Goal: Information Seeking & Learning: Understand process/instructions

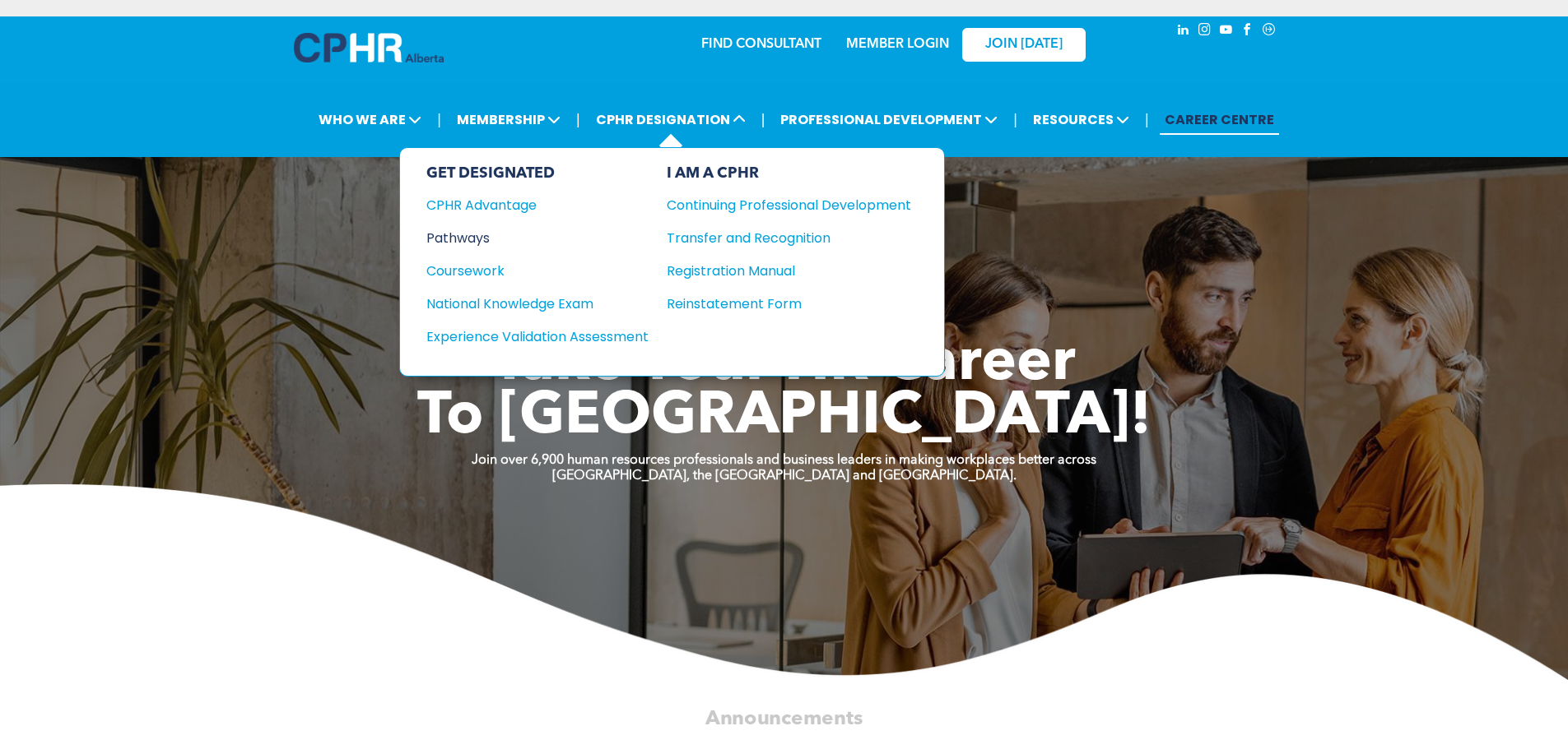
click at [443, 228] on div "Pathways" at bounding box center [526, 238] width 200 height 21
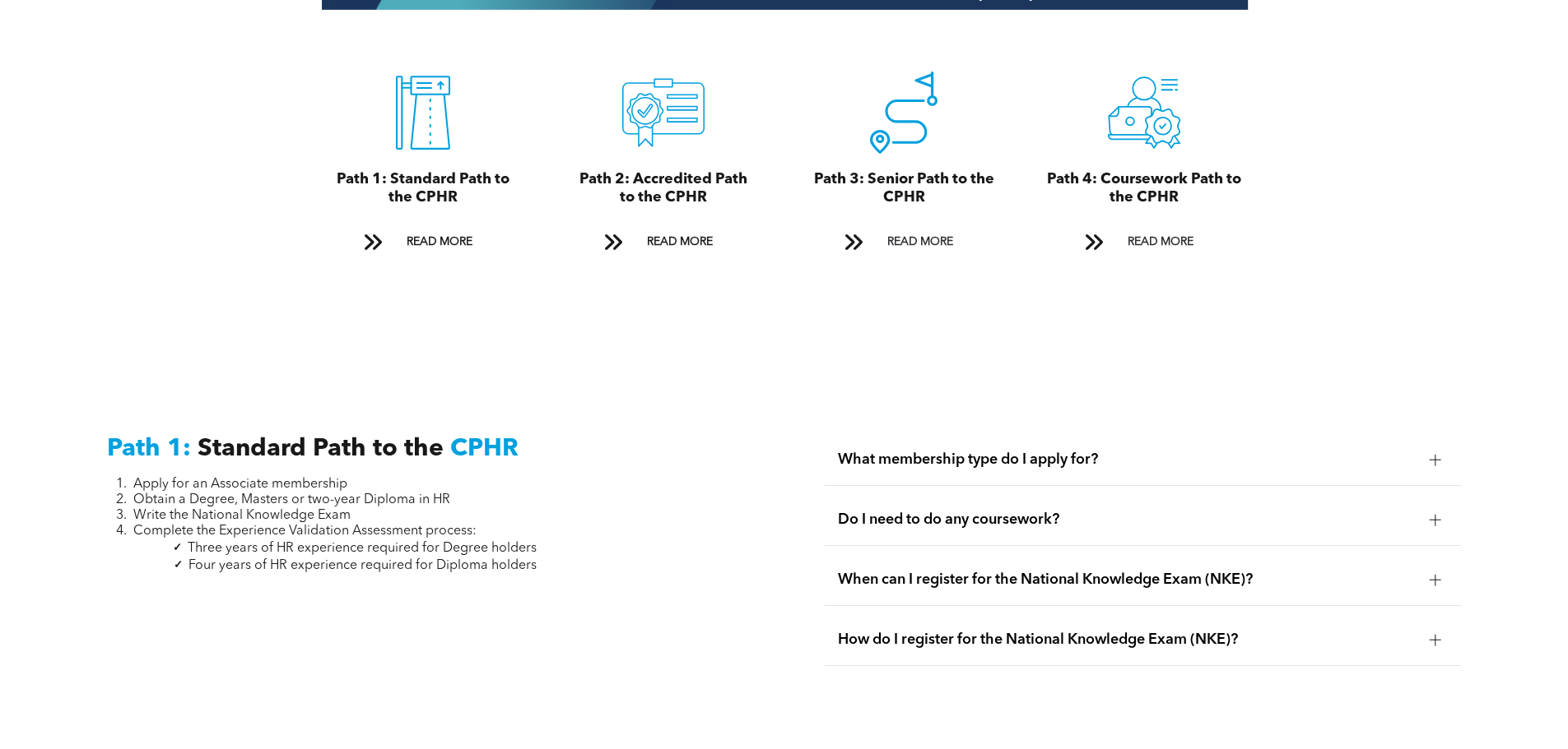
scroll to position [1919, 0]
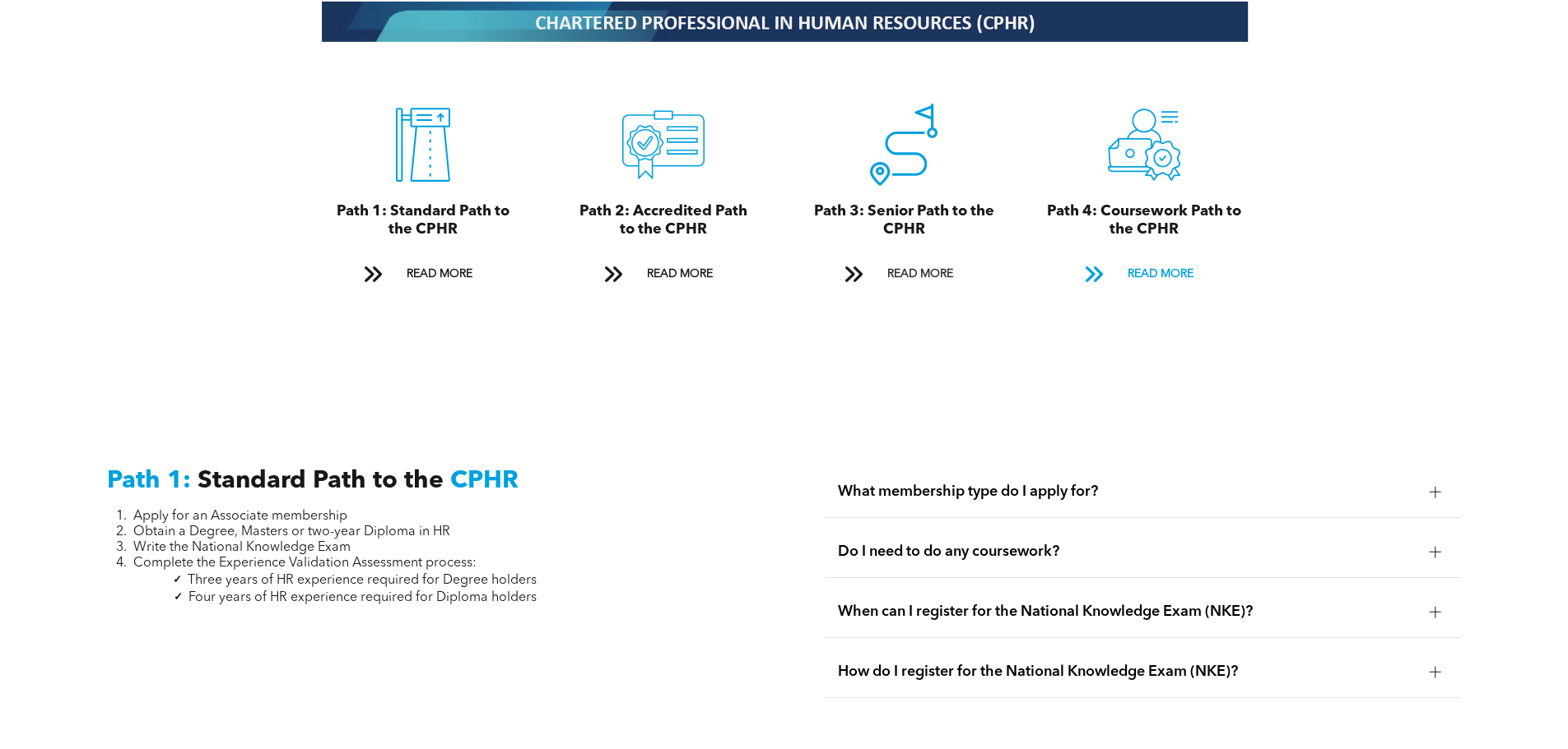
click at [1171, 259] on span "READ MORE" at bounding box center [1160, 274] width 78 height 31
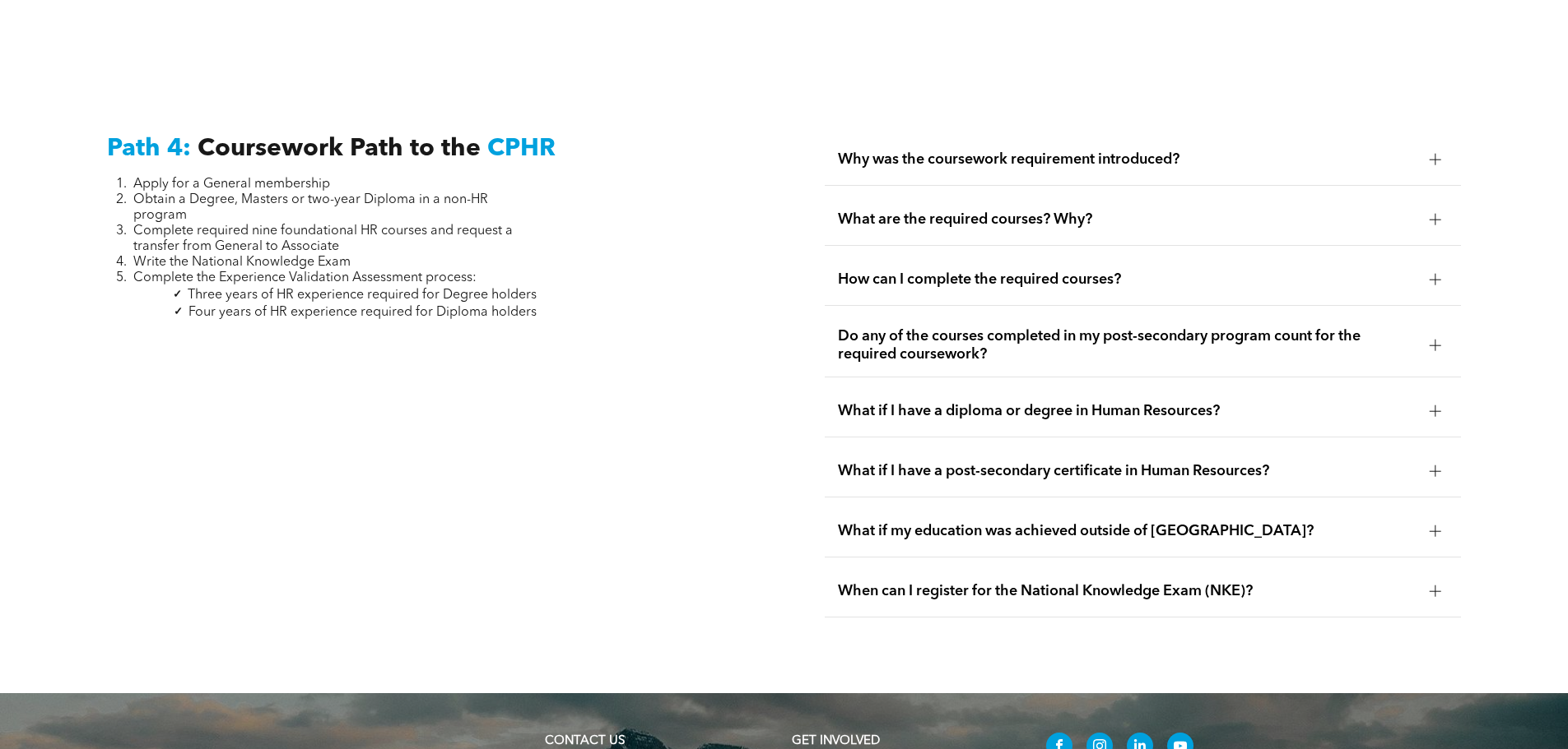
scroll to position [4868, 0]
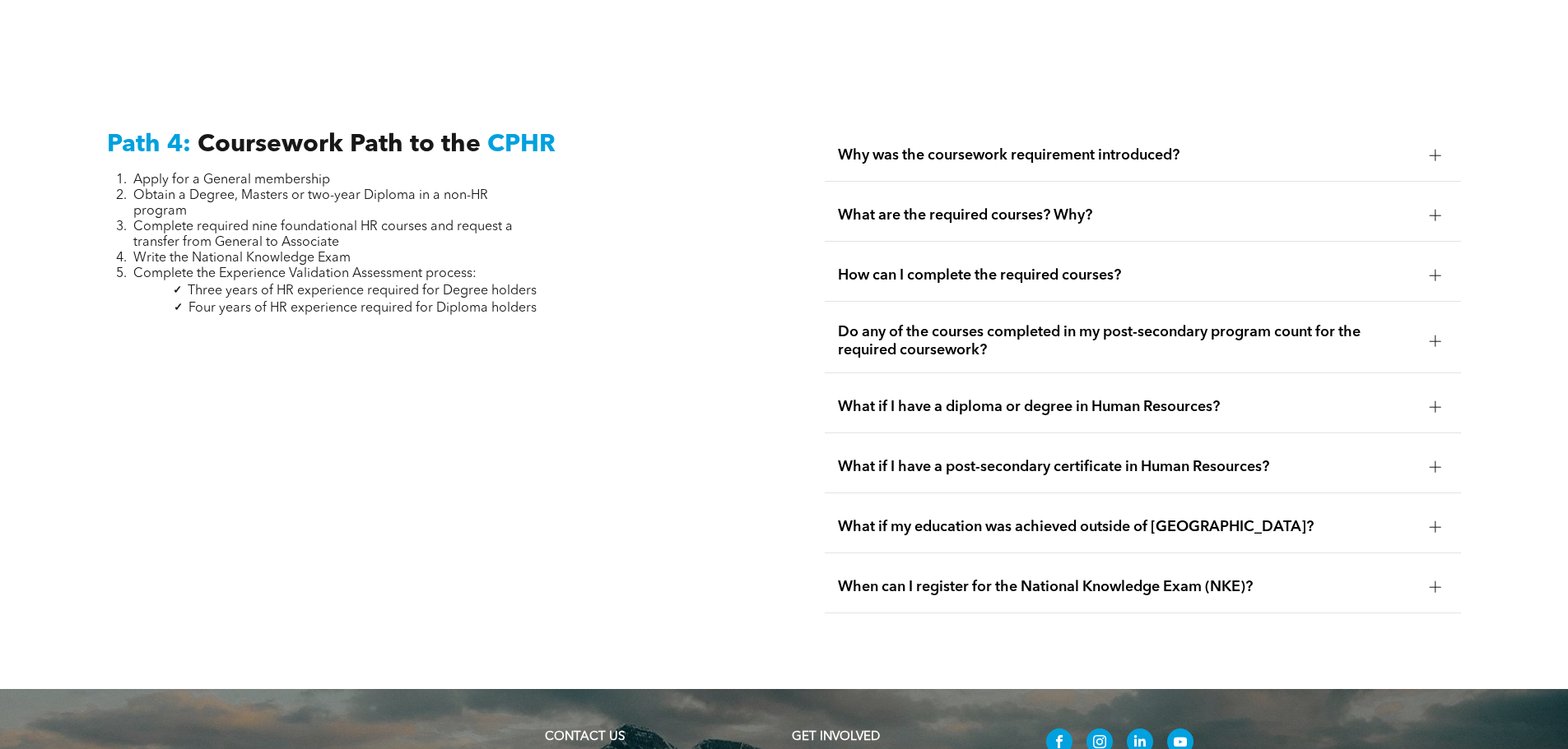
click at [922, 323] on span "Do any of the courses completed in my post-secondary program count for the requ…" at bounding box center [1127, 340] width 578 height 36
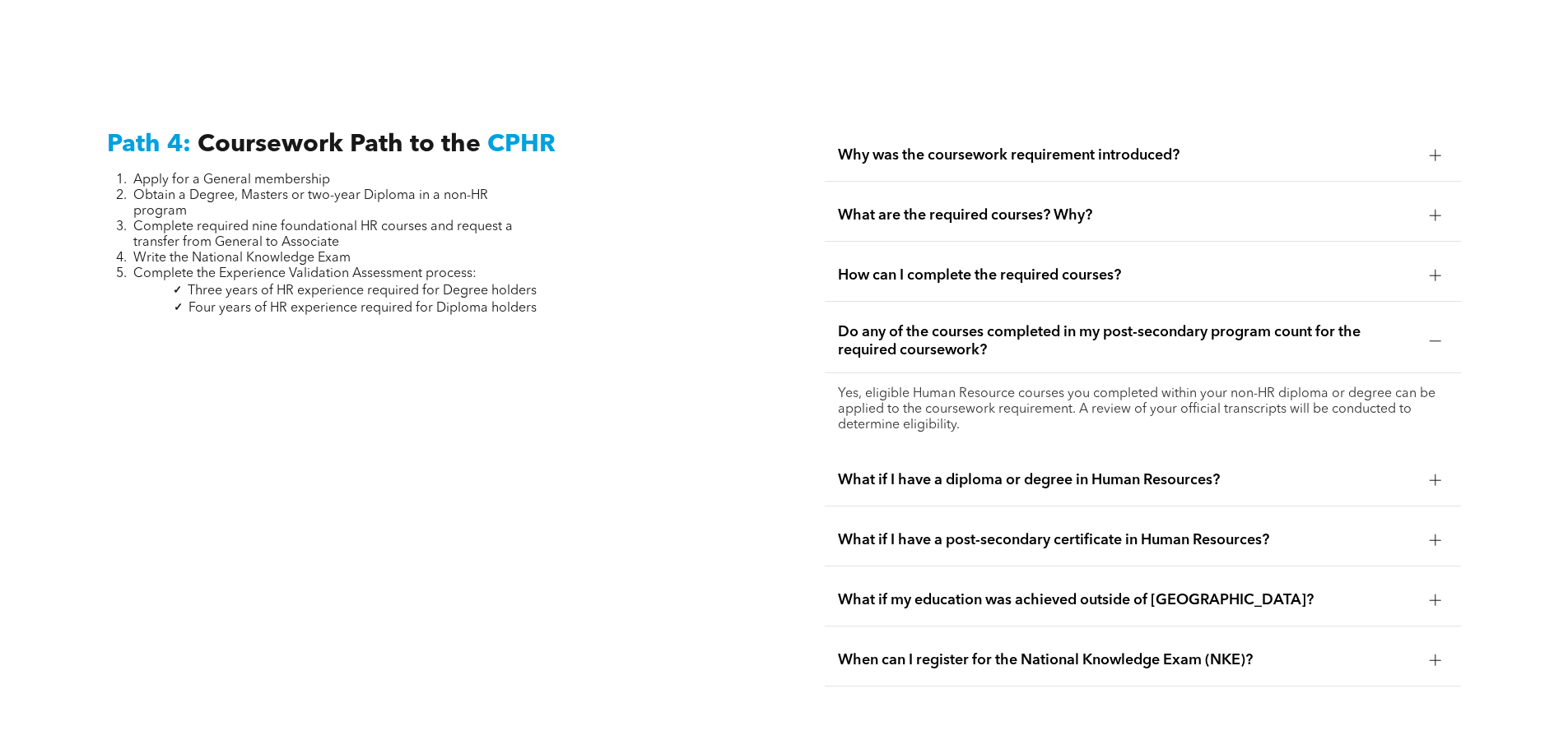
click at [941, 266] on span "How can I complete the required courses?" at bounding box center [1127, 275] width 578 height 18
